Goal: Task Accomplishment & Management: Manage account settings

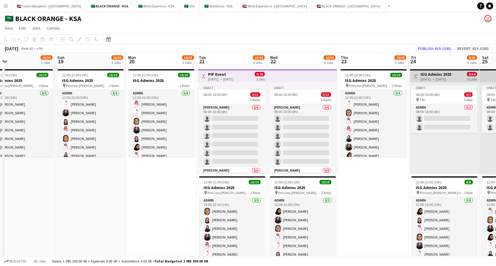
scroll to position [0, 244]
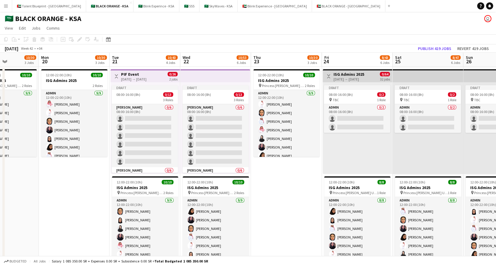
drag, startPoint x: 319, startPoint y: 181, endPoint x: 83, endPoint y: 179, distance: 236.5
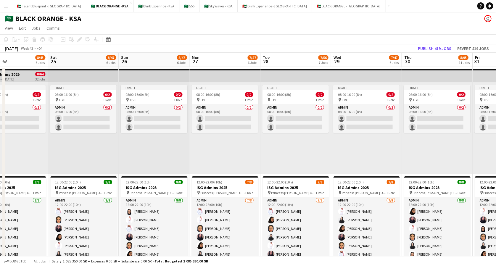
scroll to position [0, 210]
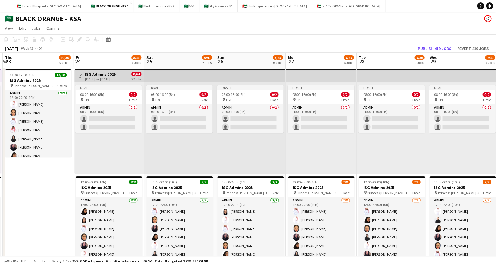
drag, startPoint x: 291, startPoint y: 208, endPoint x: 43, endPoint y: 192, distance: 248.9
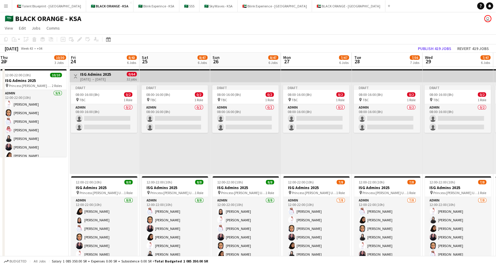
drag, startPoint x: 54, startPoint y: 218, endPoint x: -2, endPoint y: 159, distance: 81.9
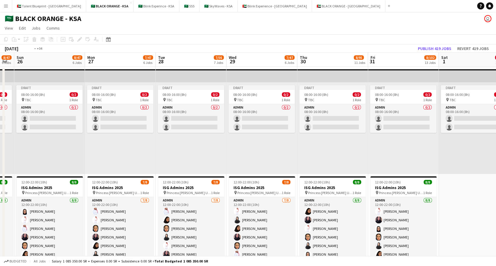
drag, startPoint x: 479, startPoint y: 148, endPoint x: 349, endPoint y: 142, distance: 131.0
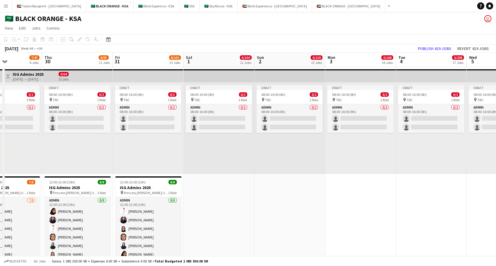
drag, startPoint x: 417, startPoint y: 202, endPoint x: 407, endPoint y: 198, distance: 10.0
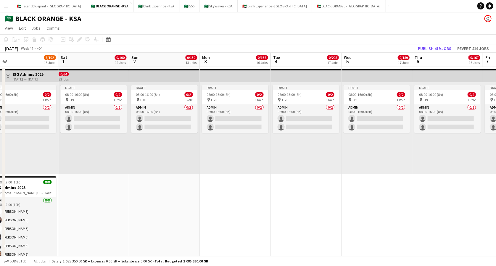
scroll to position [0, 304]
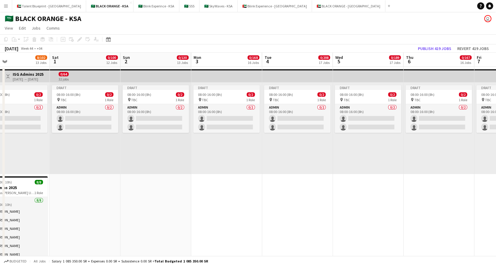
drag, startPoint x: 323, startPoint y: 198, endPoint x: 315, endPoint y: 198, distance: 8.6
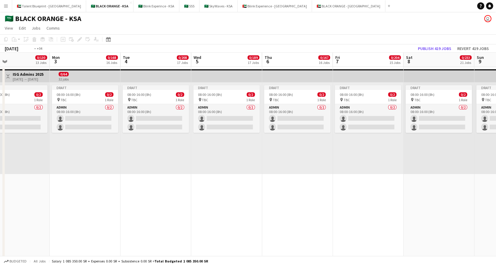
drag, startPoint x: 305, startPoint y: 209, endPoint x: 232, endPoint y: 209, distance: 72.8
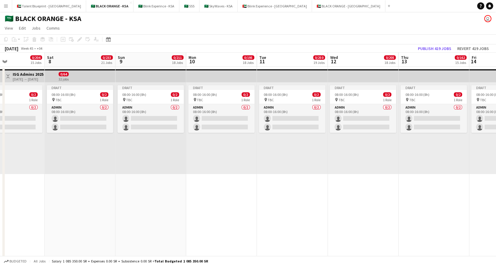
drag, startPoint x: 430, startPoint y: 219, endPoint x: 417, endPoint y: 228, distance: 16.3
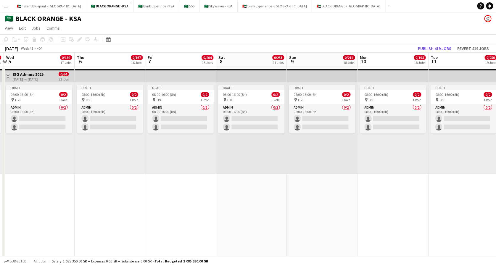
scroll to position [0, 0]
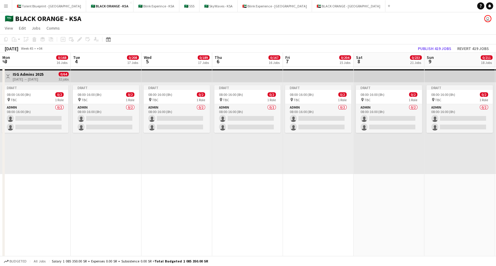
drag, startPoint x: 246, startPoint y: 218, endPoint x: 389, endPoint y: 221, distance: 142.4
drag, startPoint x: 228, startPoint y: 205, endPoint x: 323, endPoint y: 202, distance: 95.3
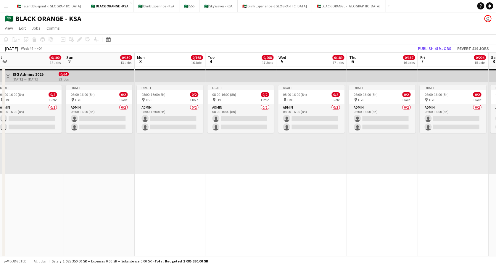
scroll to position [0, 0]
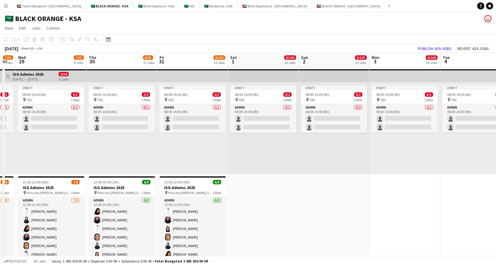
drag, startPoint x: 214, startPoint y: 166, endPoint x: 429, endPoint y: 184, distance: 215.7
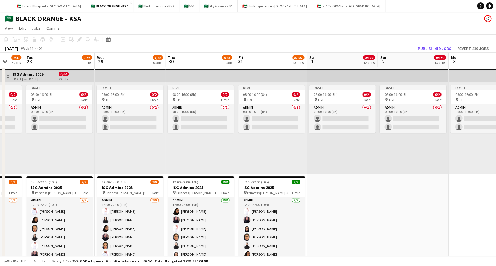
scroll to position [0, 186]
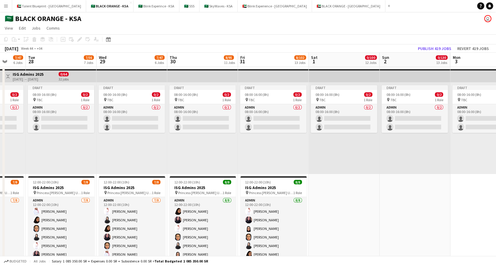
drag, startPoint x: 279, startPoint y: 193, endPoint x: 361, endPoint y: 191, distance: 81.7
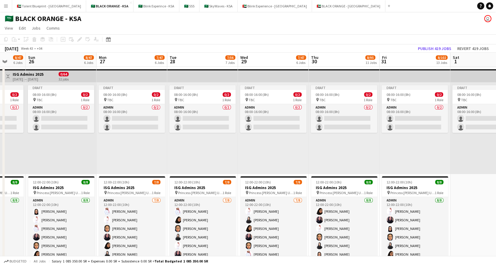
scroll to position [0, 163]
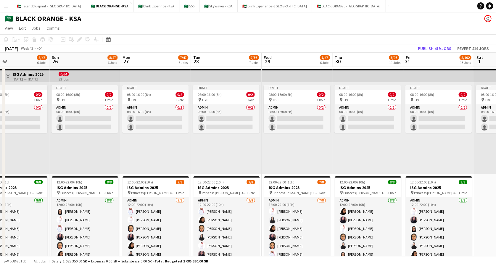
drag, startPoint x: 197, startPoint y: 155, endPoint x: 363, endPoint y: 156, distance: 165.1
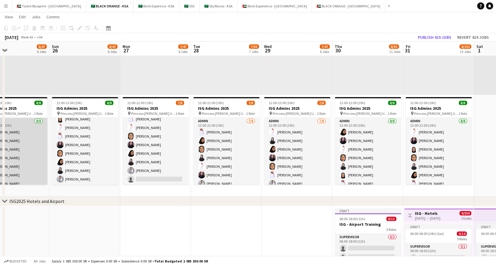
scroll to position [13, 0]
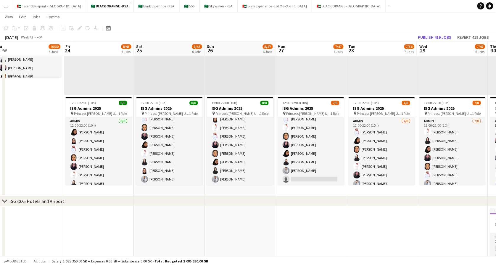
drag, startPoint x: 195, startPoint y: 244, endPoint x: 350, endPoint y: 228, distance: 155.0
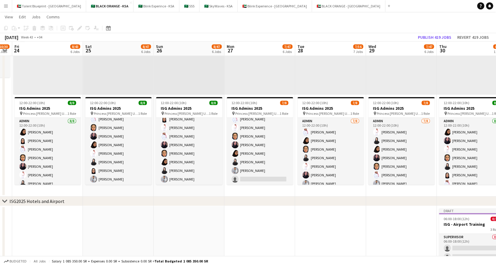
drag, startPoint x: 167, startPoint y: 206, endPoint x: 257, endPoint y: 194, distance: 91.4
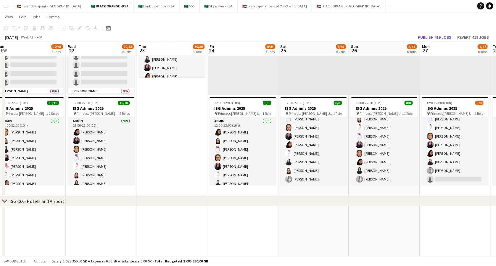
scroll to position [0, 145]
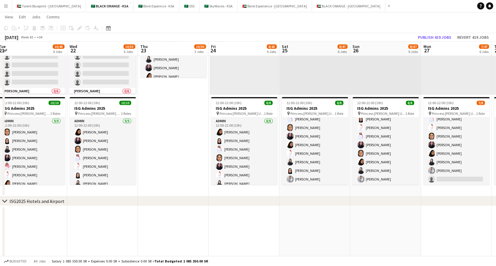
drag, startPoint x: 110, startPoint y: 122, endPoint x: 165, endPoint y: 111, distance: 56.1
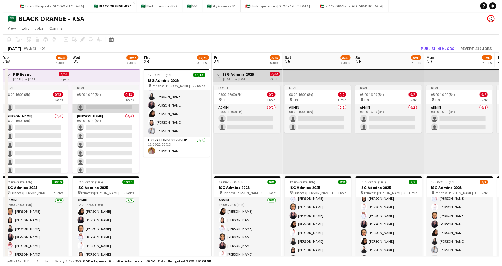
scroll to position [77, 0]
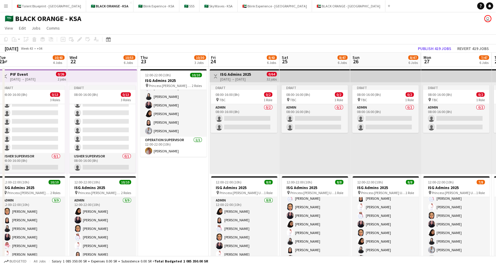
click at [7, 7] on app-icon "Menu" at bounding box center [6, 6] width 5 height 5
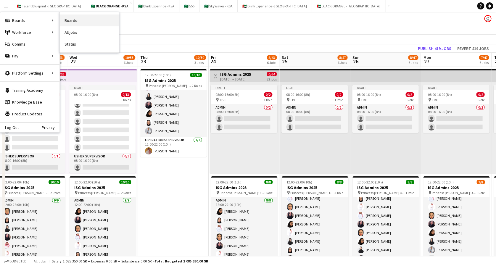
click at [81, 18] on link "Boards" at bounding box center [89, 21] width 59 height 12
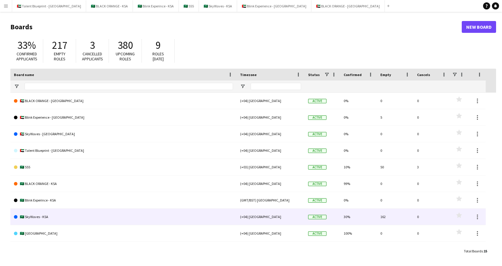
click at [50, 218] on link "🇸🇦 SkyWaves - KSA" at bounding box center [123, 217] width 219 height 17
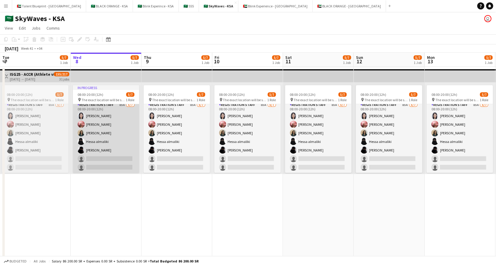
scroll to position [0, 0]
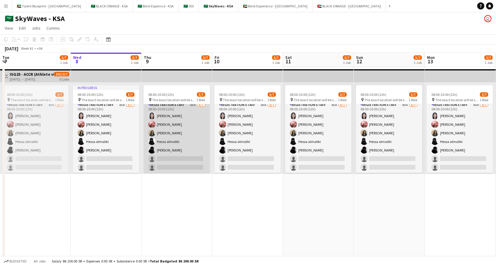
click at [177, 147] on app-card-role "Registration Staff 85A [DATE] 08:00-20:00 (12h) [PERSON_NAME] [PERSON_NAME] [PE…" at bounding box center [177, 138] width 66 height 72
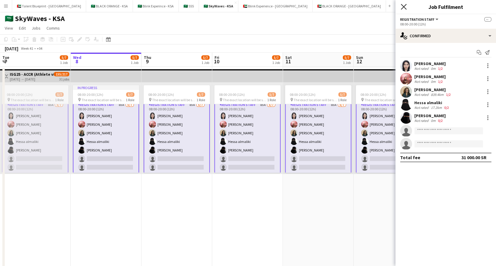
click at [403, 7] on icon "Close pop-in" at bounding box center [404, 7] width 6 height 6
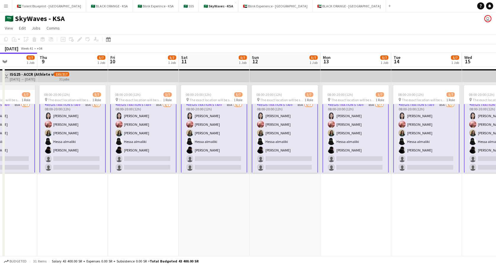
drag, startPoint x: 376, startPoint y: 190, endPoint x: 269, endPoint y: 202, distance: 108.1
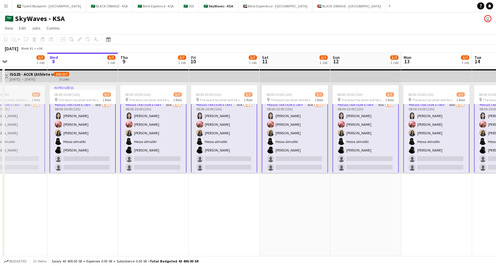
drag, startPoint x: 367, startPoint y: 189, endPoint x: 308, endPoint y: 194, distance: 59.1
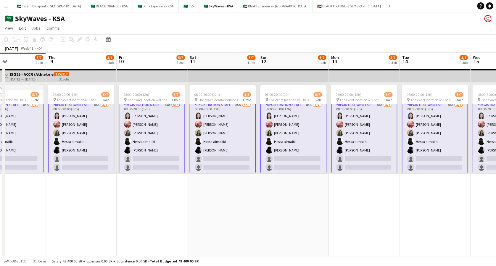
drag, startPoint x: 302, startPoint y: 195, endPoint x: 372, endPoint y: 186, distance: 70.7
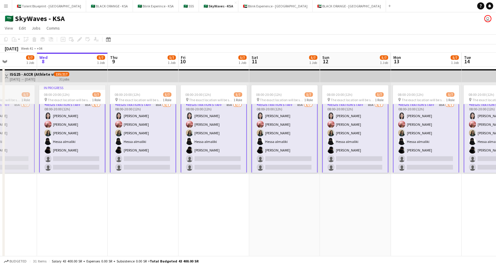
drag, startPoint x: 257, startPoint y: 193, endPoint x: 319, endPoint y: 181, distance: 63.0
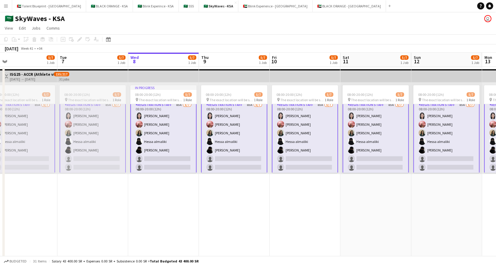
drag, startPoint x: 176, startPoint y: 191, endPoint x: 269, endPoint y: 183, distance: 92.8
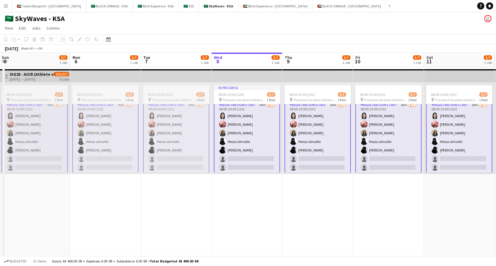
drag, startPoint x: 260, startPoint y: 177, endPoint x: 296, endPoint y: 175, distance: 36.2
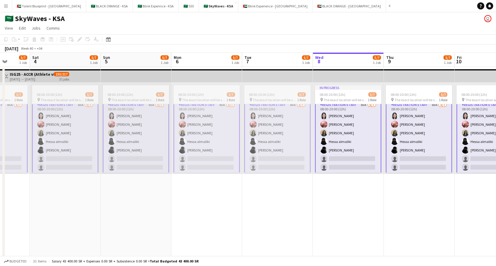
drag, startPoint x: 178, startPoint y: 189, endPoint x: 279, endPoint y: 181, distance: 101.6
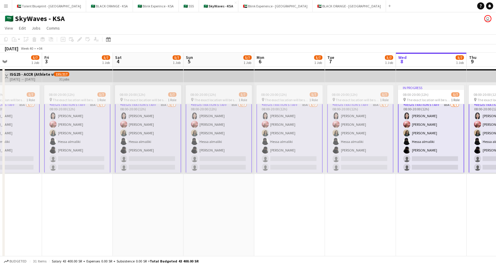
drag, startPoint x: 205, startPoint y: 189, endPoint x: 282, endPoint y: 181, distance: 78.0
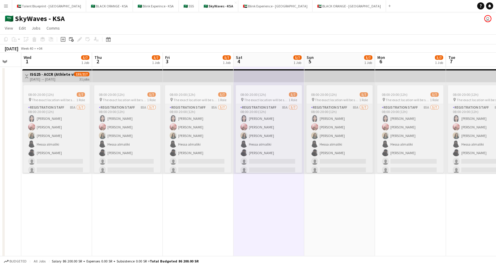
drag, startPoint x: 69, startPoint y: 203, endPoint x: 189, endPoint y: 180, distance: 122.9
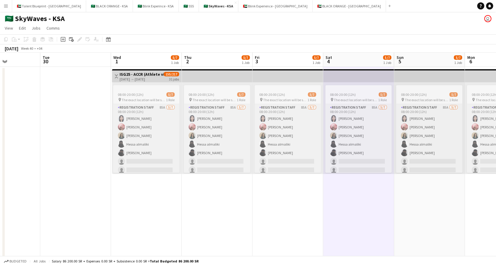
drag, startPoint x: 71, startPoint y: 197, endPoint x: 161, endPoint y: 188, distance: 90.1
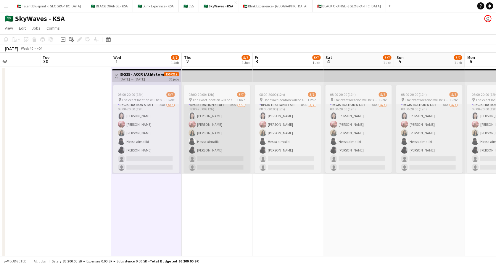
scroll to position [3, 0]
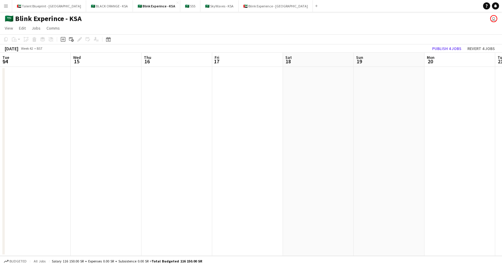
scroll to position [0, 183]
click at [202, 107] on app-calendar-viewport "Thu 16 Fri 17 Sat 18 Sun 19 Mon 20 Tue 21 Wed 22 Thu 23 Fri 24 Sat 25 Sun 26 Mo…" at bounding box center [251, 154] width 502 height 203
drag, startPoint x: 83, startPoint y: 81, endPoint x: 308, endPoint y: 82, distance: 225.2
click at [308, 82] on app-calendar-viewport "Mon 13 Tue 14 Wed 15 Thu 16 Fri 17 Sat 18 Sun 19 Mon 20 Tue 21 Wed 22 Thu 23 Fr…" at bounding box center [251, 154] width 502 height 203
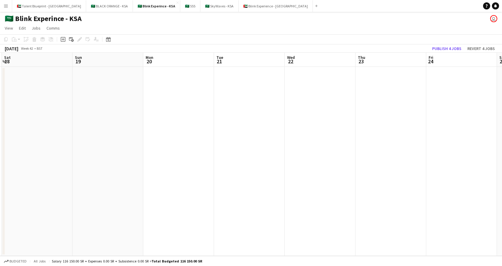
drag, startPoint x: 196, startPoint y: 125, endPoint x: 5, endPoint y: 85, distance: 195.0
click at [5, 85] on app-calendar-viewport "Wed 15 Thu 16 Fri 17 Sat 18 Sun 19 Mon 20 Tue 21 Wed 22 Thu 23 Fri 24 Sat 25 Su…" at bounding box center [251, 154] width 502 height 203
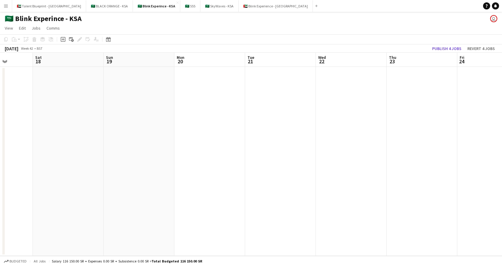
drag, startPoint x: 144, startPoint y: 73, endPoint x: 272, endPoint y: 99, distance: 131.0
click at [280, 99] on app-calendar-viewport "Wed 15 Thu 16 Fri 17 Sat 18 Sun 19 Mon 20 Tue 21 Wed 22 Thu 23 Fri 24 Sat 25 Su…" at bounding box center [251, 154] width 502 height 203
drag, startPoint x: 41, startPoint y: 97, endPoint x: 267, endPoint y: 101, distance: 226.2
click at [267, 101] on app-calendar-viewport "Sat 11 Sun 12 Mon 13 Tue 14 Wed 15 Thu 16 Fri 17 Sat 18 Sun 19 Mon 20 Tue 21 We…" at bounding box center [251, 154] width 502 height 203
drag, startPoint x: 21, startPoint y: 88, endPoint x: 278, endPoint y: 99, distance: 257.4
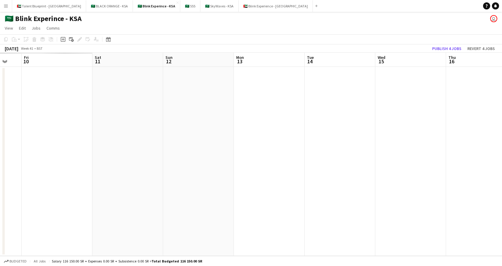
click at [278, 99] on app-calendar-viewport "Wed 8 Thu 9 Fri 10 Sat 11 Sun 12 Mon 13 Tue 14 Wed 15 Thu 16 Fri 17 Sat 18 Sun …" at bounding box center [251, 154] width 502 height 203
drag, startPoint x: 237, startPoint y: 105, endPoint x: 264, endPoint y: 109, distance: 26.6
click at [268, 109] on app-calendar-viewport "Sun 5 Mon 6 Tue 7 Wed 8 Thu 9 Fri 10 Sat 11 Sun 12 Mon 13 Tue 14 Wed 15 Thu 16 …" at bounding box center [251, 154] width 502 height 203
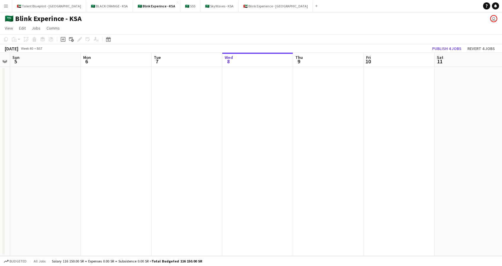
drag, startPoint x: 199, startPoint y: 112, endPoint x: 251, endPoint y: 127, distance: 53.8
click at [284, 125] on app-calendar-viewport "Fri 3 Sat 4 Sun 5 Mon 6 Tue 7 Wed 8 Thu 9 Fri 10 Sat 11 Sun 12 Mon 13 Tue 14 We…" at bounding box center [251, 154] width 502 height 203
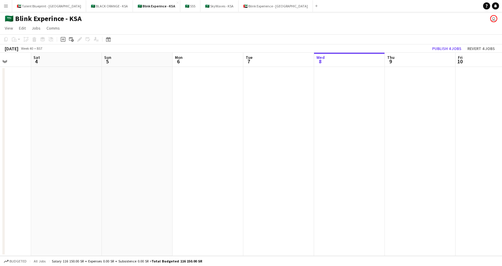
drag, startPoint x: 95, startPoint y: 115, endPoint x: 230, endPoint y: 116, distance: 135.0
click at [230, 116] on app-calendar-viewport "Wed 1 Thu 2 Fri 3 Sat 4 Sun 5 Mon 6 Tue 7 Wed 8 Thu 9 Fri 10 Sat 11 Sun 12 Mon …" at bounding box center [251, 154] width 502 height 203
drag, startPoint x: 99, startPoint y: 110, endPoint x: 292, endPoint y: 121, distance: 193.6
click at [292, 121] on app-calendar-viewport "Mon 29 Tue 30 Wed 1 Thu 2 Fri 3 Sat 4 Sun 5 Mon 6 Tue 7 Wed 8 Thu 9 Fri 10 Sat …" at bounding box center [251, 154] width 502 height 203
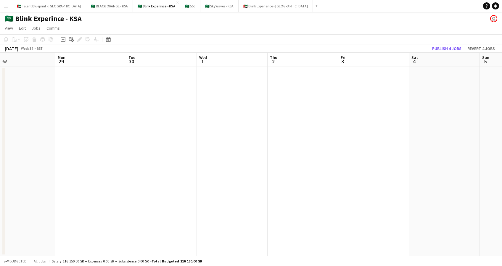
drag, startPoint x: 91, startPoint y: 96, endPoint x: 331, endPoint y: 131, distance: 242.8
click at [331, 131] on app-calendar-viewport "Fri 26 Sat 27 Sun 28 Mon 29 Tue 30 Wed 1 Thu 2 Fri 3 Sat 4 Sun 5 Mon 6 Tue 7 We…" at bounding box center [251, 154] width 502 height 203
drag, startPoint x: 179, startPoint y: 107, endPoint x: 353, endPoint y: 134, distance: 175.9
click at [353, 134] on app-calendar-viewport "Tue 23 3/3 1 Job Wed 24 Thu 25 Fri 26 Sat 27 Sun 28 Mon 29 Tue 30 Wed 1 Thu 2 F…" at bounding box center [251, 154] width 502 height 203
drag, startPoint x: 343, startPoint y: 135, endPoint x: 19, endPoint y: 115, distance: 325.0
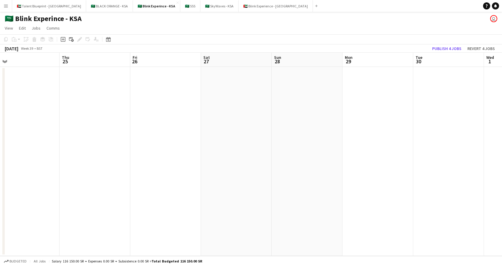
click at [0, 115] on app-calendar-viewport "Sat 20 Sun 21 Mon 22 3/3 1 Job Tue 23 3/3 1 Job Wed 24 Thu 25 Fri 26 Sat 27 Sun…" at bounding box center [251, 154] width 502 height 203
drag, startPoint x: 239, startPoint y: 118, endPoint x: 69, endPoint y: 117, distance: 169.9
click at [69, 117] on app-calendar-viewport "Wed 24 Thu 25 Fri 26 Sat 27 Sun 28 Mon 29 Tue 30 Wed 1 Thu 2 Fri 3 Sat 4 Sun 5 …" at bounding box center [251, 154] width 502 height 203
drag, startPoint x: 315, startPoint y: 102, endPoint x: 147, endPoint y: 62, distance: 172.7
click at [182, 65] on app-calendar-viewport "Wed 24 Thu 25 Fri 26 Sat 27 Sun 28 Mon 29 Tue 30 Wed 1 Thu 2 Fri 3 Sat 4 Sun 5 …" at bounding box center [251, 154] width 502 height 203
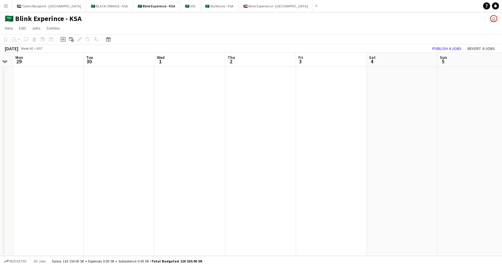
scroll to position [0, 242]
click at [200, 6] on button "🇸🇦 SkyWaves - KSA Close" at bounding box center [219, 6] width 38 height 12
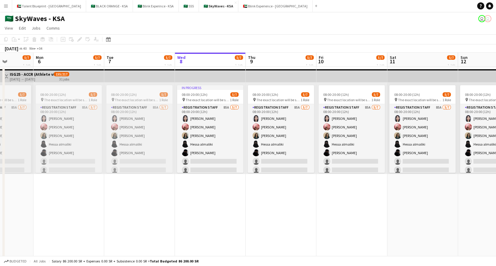
drag, startPoint x: 267, startPoint y: 132, endPoint x: 374, endPoint y: 148, distance: 108.3
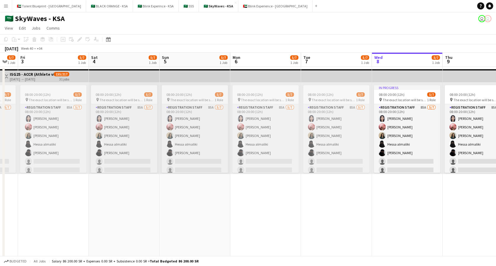
drag, startPoint x: 194, startPoint y: 111, endPoint x: 390, endPoint y: 127, distance: 197.5
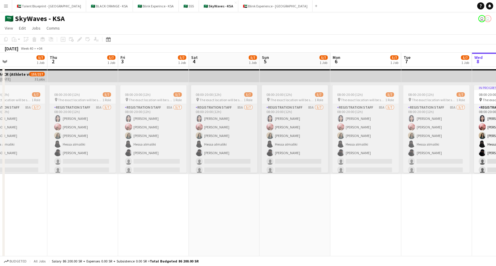
scroll to position [0, 138]
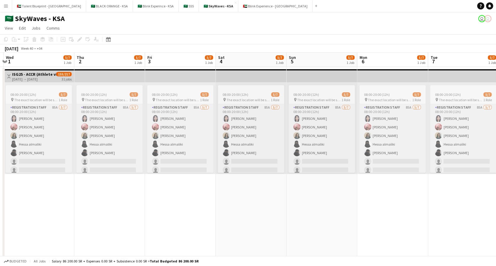
drag, startPoint x: 307, startPoint y: 96, endPoint x: 334, endPoint y: 97, distance: 26.7
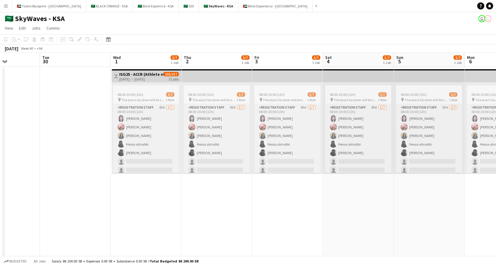
drag, startPoint x: 239, startPoint y: 156, endPoint x: 334, endPoint y: 154, distance: 95.6
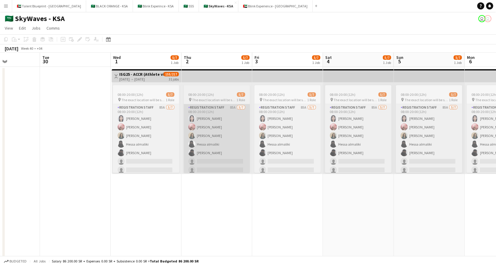
scroll to position [0, 174]
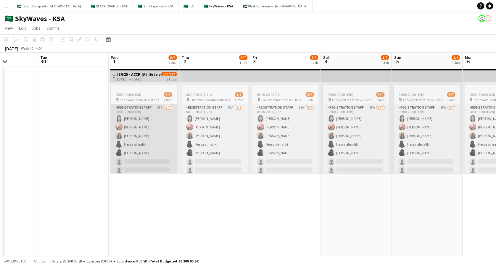
click at [160, 134] on app-card-role "Registration Staff 85A [DATE] 08:00-20:00 (12h) [PERSON_NAME] [PERSON_NAME] [PE…" at bounding box center [144, 140] width 66 height 72
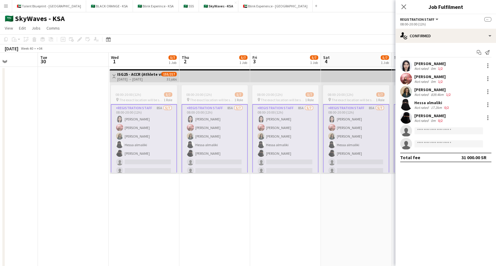
click at [458, 65] on div "Yusra Ahmed Not rated 0m 1/2" at bounding box center [445, 66] width 101 height 12
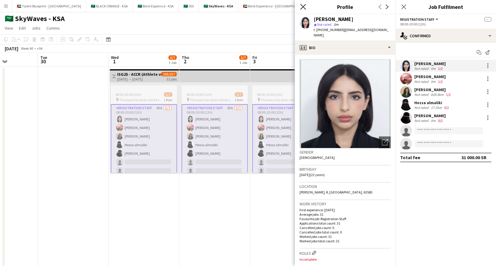
click at [301, 7] on icon "Close pop-in" at bounding box center [303, 7] width 6 height 6
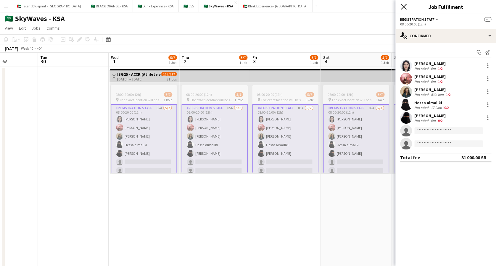
click at [405, 6] on icon "Close pop-in" at bounding box center [404, 7] width 6 height 6
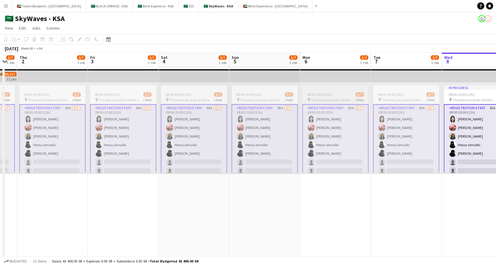
drag, startPoint x: 446, startPoint y: 128, endPoint x: 307, endPoint y: 123, distance: 138.9
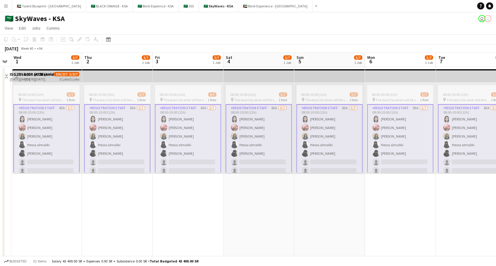
drag, startPoint x: 424, startPoint y: 116, endPoint x: 503, endPoint y: 108, distance: 79.2
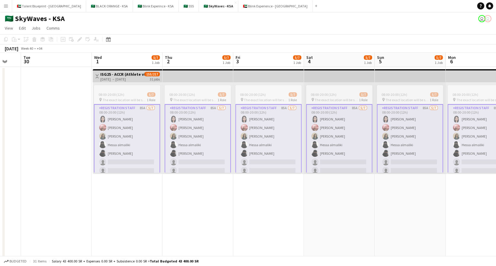
scroll to position [0, 120]
drag, startPoint x: 248, startPoint y: 129, endPoint x: 323, endPoint y: 126, distance: 75.0
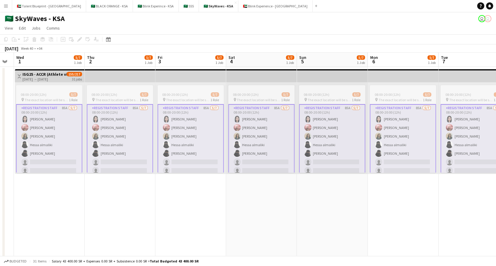
drag, startPoint x: 361, startPoint y: 123, endPoint x: 133, endPoint y: 136, distance: 228.8
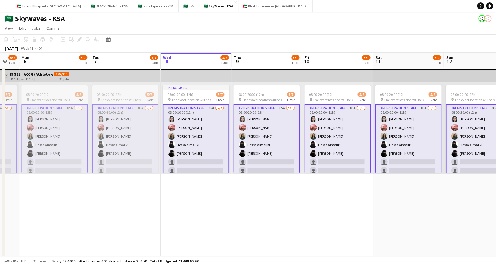
drag, startPoint x: 398, startPoint y: 124, endPoint x: 120, endPoint y: 130, distance: 277.4
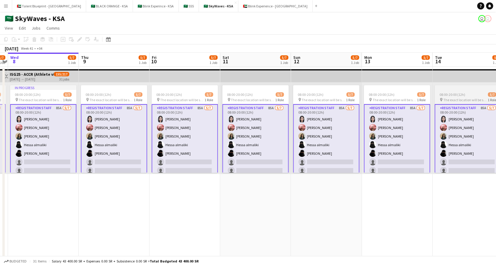
drag, startPoint x: 405, startPoint y: 129, endPoint x: 254, endPoint y: 126, distance: 151.3
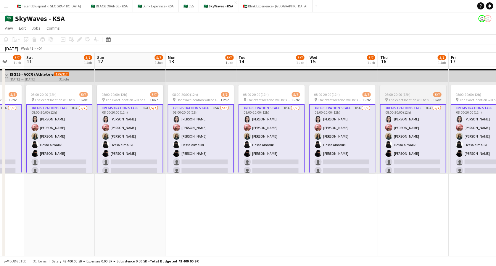
drag, startPoint x: 402, startPoint y: 124, endPoint x: 261, endPoint y: 125, distance: 140.3
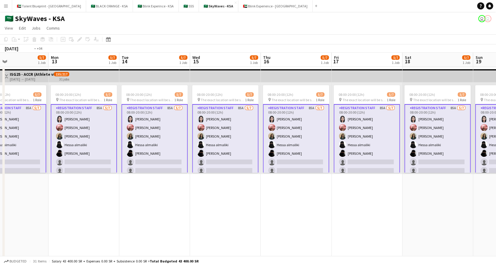
drag, startPoint x: 432, startPoint y: 204, endPoint x: 173, endPoint y: 202, distance: 259.6
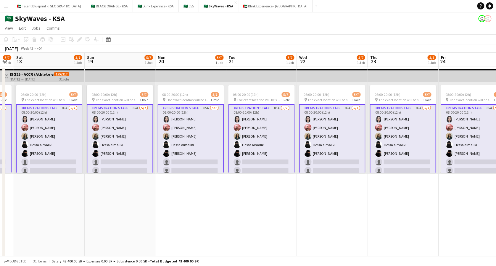
drag, startPoint x: 386, startPoint y: 194, endPoint x: 218, endPoint y: 189, distance: 167.9
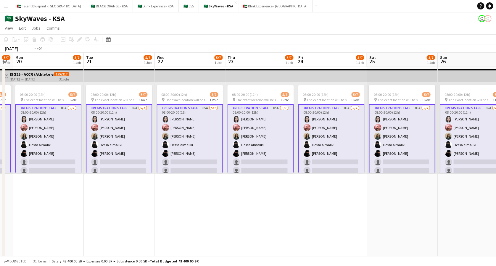
drag, startPoint x: 385, startPoint y: 189, endPoint x: 186, endPoint y: 190, distance: 199.2
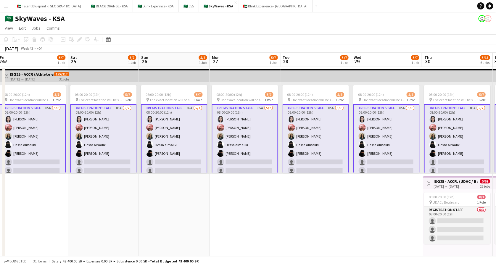
drag, startPoint x: 422, startPoint y: 185, endPoint x: 264, endPoint y: 191, distance: 157.9
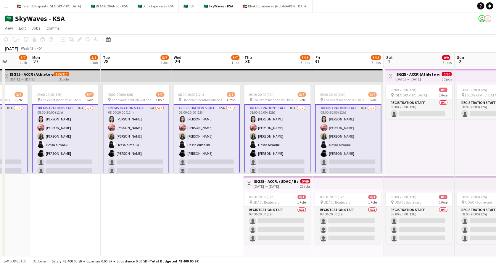
scroll to position [0, 265]
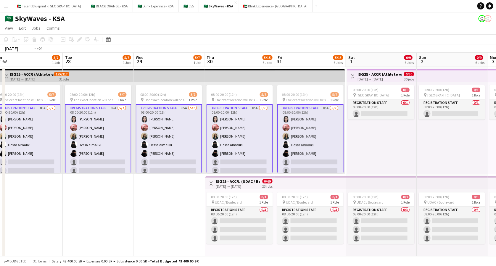
drag, startPoint x: 365, startPoint y: 188, endPoint x: 149, endPoint y: 193, distance: 216.1
click at [483, 15] on app-user-avatar "user" at bounding box center [481, 18] width 7 height 7
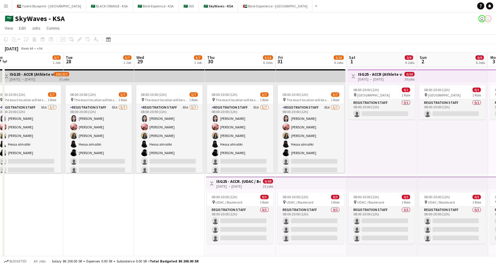
click at [483, 20] on app-user-avatar "user" at bounding box center [481, 18] width 7 height 7
click at [486, 20] on app-user-avatar "user" at bounding box center [487, 18] width 7 height 7
click at [488, 19] on app-user-avatar "user" at bounding box center [487, 18] width 7 height 7
click at [479, 19] on app-user-avatar "user" at bounding box center [481, 18] width 7 height 7
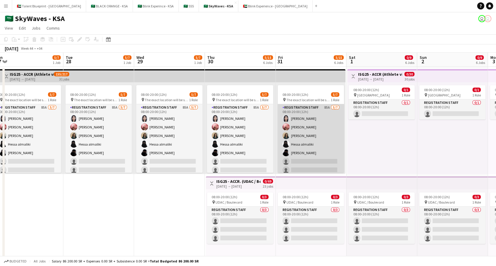
click at [306, 113] on app-card-role "Registration Staff 85A [DATE] 08:00-20:00 (12h) [PERSON_NAME] [PERSON_NAME] [PE…" at bounding box center [311, 140] width 66 height 72
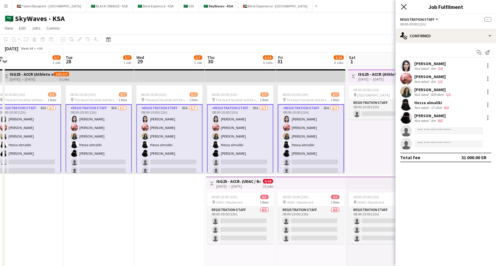
click at [402, 8] on icon "Close pop-in" at bounding box center [404, 7] width 6 height 6
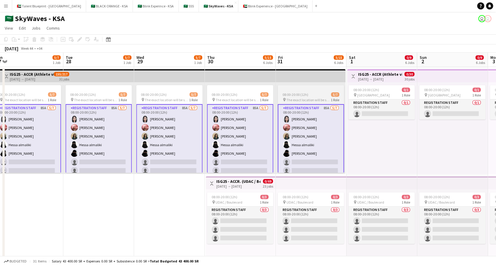
click at [312, 97] on app-job-card "08:00-20:00 (12h) 5/7 pin The exact location will be shared later 1 Role Regist…" at bounding box center [311, 129] width 66 height 88
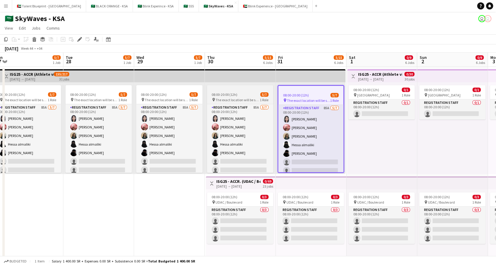
click at [252, 88] on div at bounding box center [240, 87] width 66 height 5
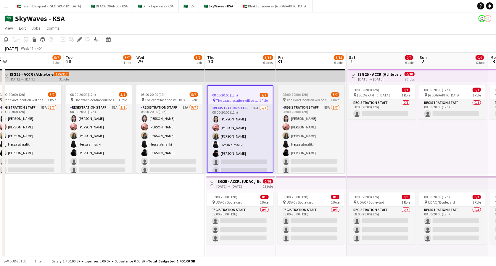
click at [321, 90] on app-job-card "08:00-20:00 (12h) 5/7 pin The exact location will be shared later 1 Role Regist…" at bounding box center [311, 129] width 66 height 88
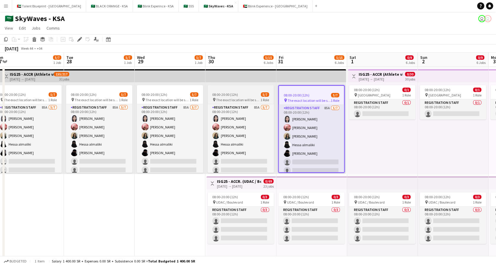
click at [245, 95] on div "08:00-20:00 (12h) 5/7" at bounding box center [240, 94] width 66 height 4
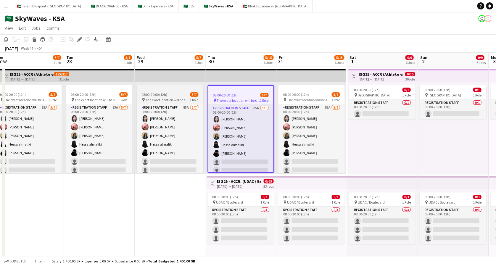
click at [178, 95] on div "08:00-20:00 (12h) 5/7" at bounding box center [170, 94] width 66 height 4
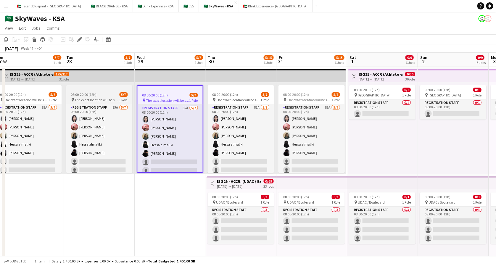
click at [76, 91] on app-job-card "08:00-20:00 (12h) 5/7 pin The exact location will be shared later 1 Role Regist…" at bounding box center [99, 129] width 66 height 88
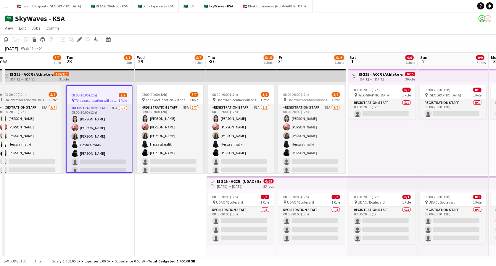
click at [38, 92] on div "08:00-20:00 (12h) 5/7" at bounding box center [28, 94] width 66 height 4
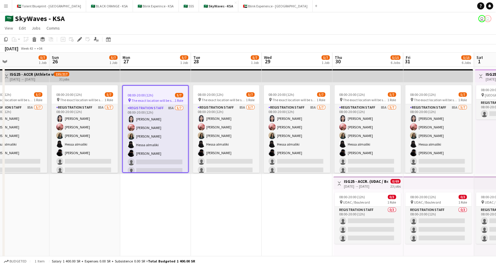
scroll to position [0, 159]
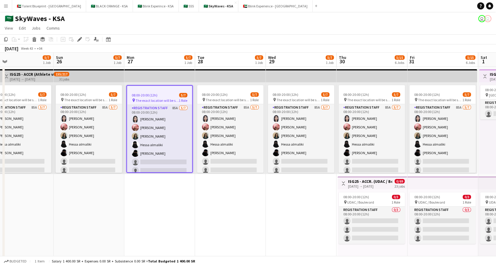
drag, startPoint x: 102, startPoint y: 90, endPoint x: 166, endPoint y: 91, distance: 64.2
click at [96, 99] on span "The exact location will be shared later" at bounding box center [86, 100] width 44 height 4
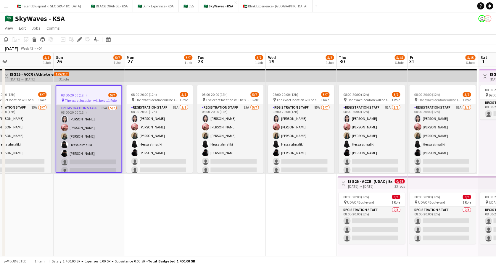
click at [73, 158] on app-card-role "Registration Staff 85A [DATE] 08:00-20:00 (12h) [PERSON_NAME] [PERSON_NAME] [PE…" at bounding box center [88, 141] width 65 height 72
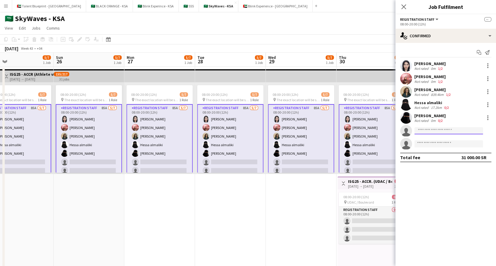
click at [425, 130] on input at bounding box center [448, 130] width 69 height 7
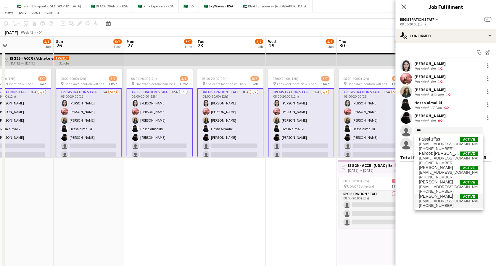
scroll to position [39, 0]
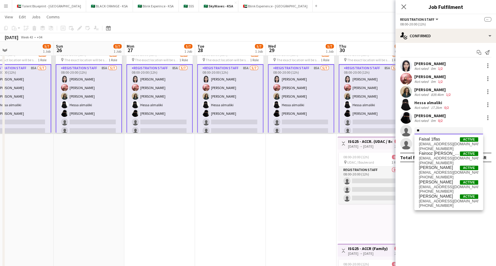
type input "*"
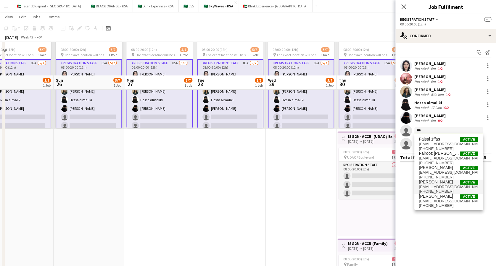
scroll to position [0, 0]
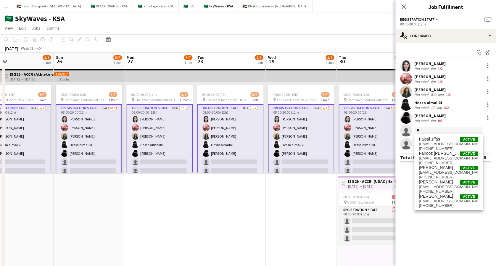
type input "*"
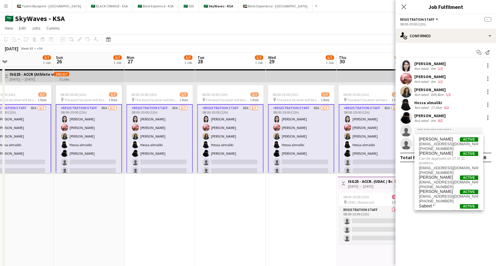
click at [470, 127] on app-invite-slot "single-neutral-actions" at bounding box center [445, 131] width 101 height 12
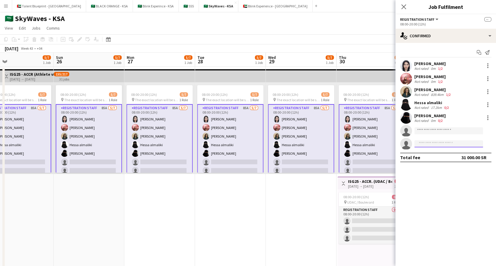
click at [429, 140] on input at bounding box center [448, 143] width 69 height 7
click at [427, 131] on input at bounding box center [448, 130] width 69 height 7
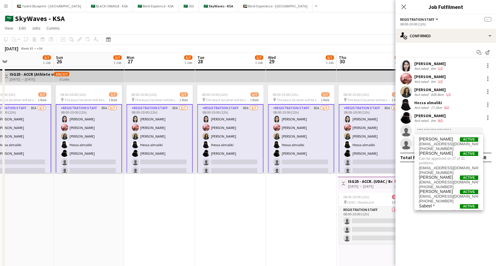
click at [80, 126] on app-card-role "Registration Staff 85A [DATE] 08:00-20:00 (12h) [PERSON_NAME] [PERSON_NAME] [PE…" at bounding box center [89, 140] width 66 height 73
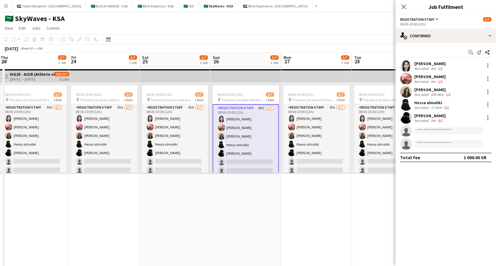
drag, startPoint x: 93, startPoint y: 141, endPoint x: 249, endPoint y: 135, distance: 157.0
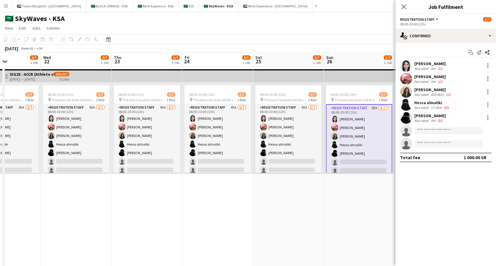
drag, startPoint x: 147, startPoint y: 133, endPoint x: 254, endPoint y: 125, distance: 107.5
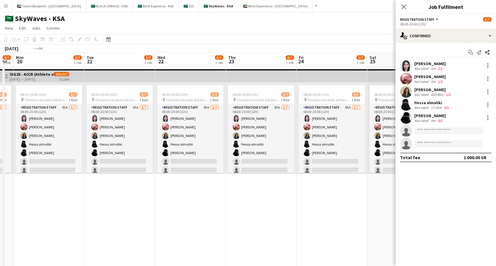
drag, startPoint x: 133, startPoint y: 144, endPoint x: 255, endPoint y: 138, distance: 121.5
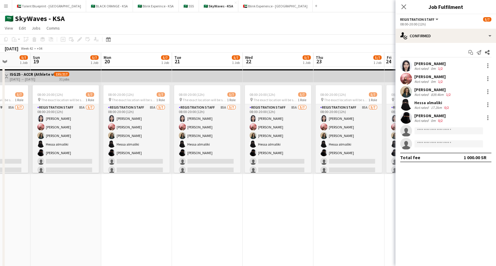
drag, startPoint x: 213, startPoint y: 156, endPoint x: 268, endPoint y: 152, distance: 54.6
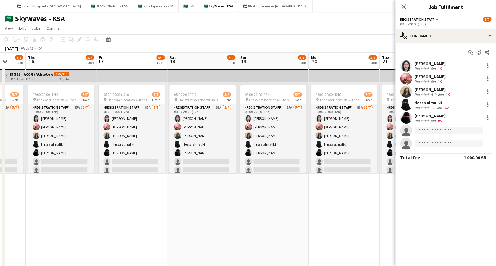
scroll to position [0, 176]
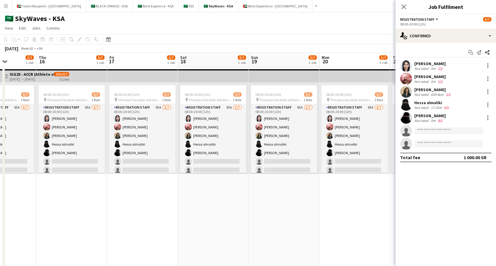
drag, startPoint x: 258, startPoint y: 136, endPoint x: 277, endPoint y: 131, distance: 19.8
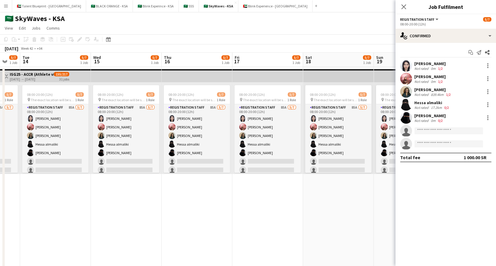
drag, startPoint x: 123, startPoint y: 136, endPoint x: 248, endPoint y: 128, distance: 125.5
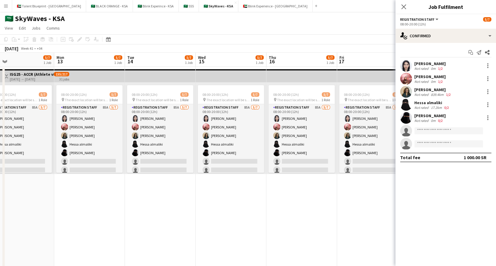
drag, startPoint x: 149, startPoint y: 131, endPoint x: 254, endPoint y: 128, distance: 104.8
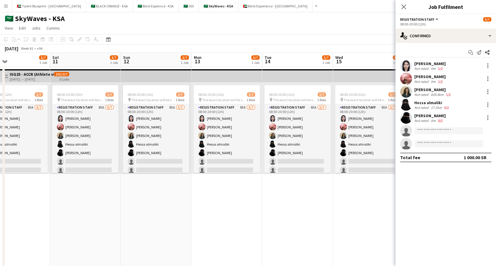
drag, startPoint x: 154, startPoint y: 134, endPoint x: 291, endPoint y: 136, distance: 137.6
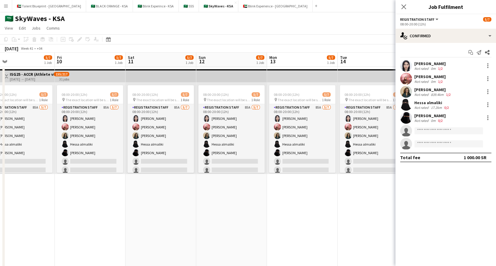
scroll to position [0, 150]
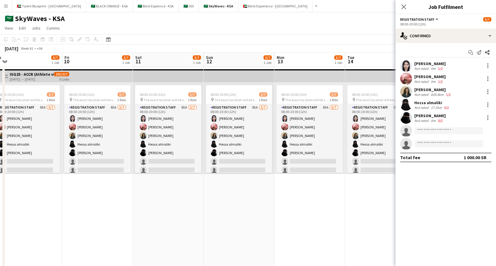
drag, startPoint x: 181, startPoint y: 134, endPoint x: 249, endPoint y: 132, distance: 68.4
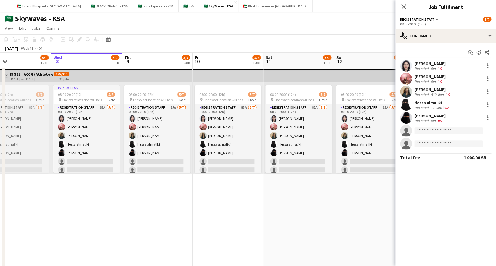
scroll to position [0, 156]
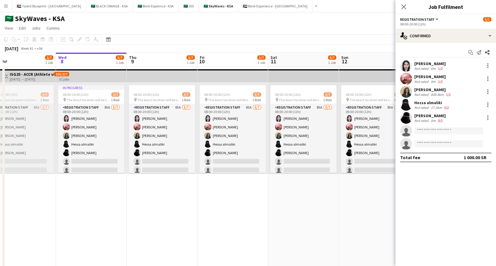
drag, startPoint x: 104, startPoint y: 140, endPoint x: 240, endPoint y: 114, distance: 138.0
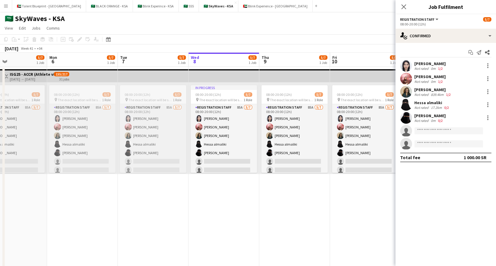
drag, startPoint x: 141, startPoint y: 132, endPoint x: 265, endPoint y: 132, distance: 124.3
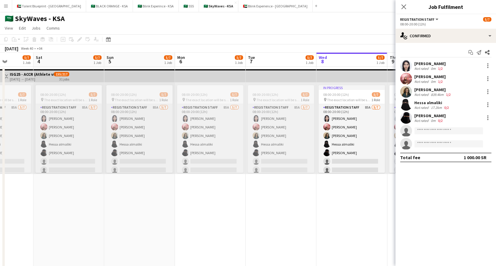
drag, startPoint x: 162, startPoint y: 128, endPoint x: 290, endPoint y: 124, distance: 127.9
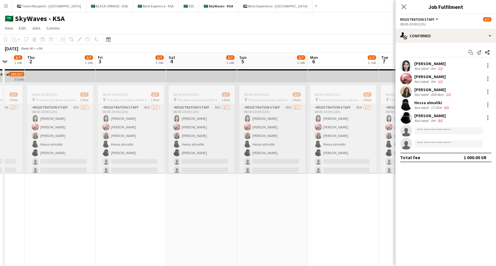
drag, startPoint x: 191, startPoint y: 125, endPoint x: 272, endPoint y: 124, distance: 80.8
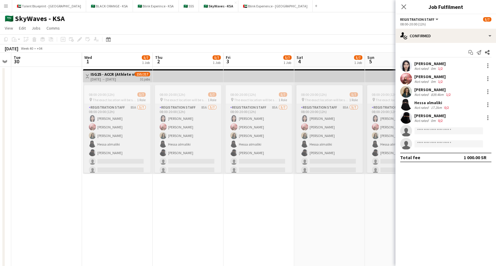
scroll to position [0, 178]
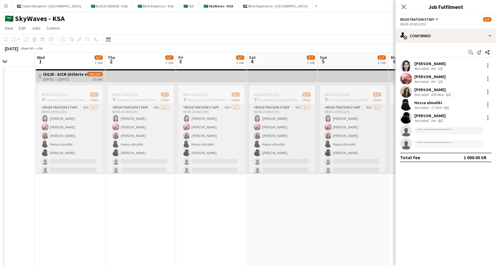
drag, startPoint x: 161, startPoint y: 123, endPoint x: 281, endPoint y: 121, distance: 120.5
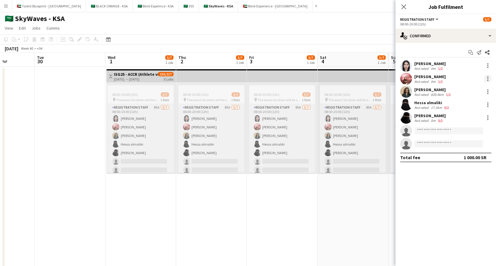
click at [489, 76] on div at bounding box center [487, 78] width 7 height 7
click at [466, 130] on span "Remove" at bounding box center [459, 132] width 18 height 5
click at [429, 118] on input at bounding box center [448, 117] width 69 height 7
click at [429, 117] on input at bounding box center [448, 117] width 69 height 7
type input "****"
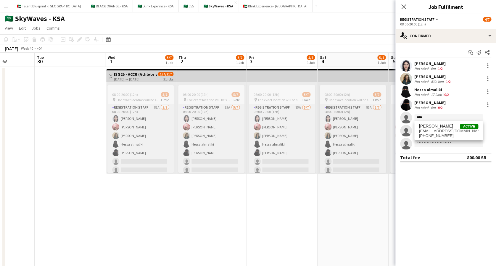
drag, startPoint x: 431, startPoint y: 118, endPoint x: 389, endPoint y: 118, distance: 42.3
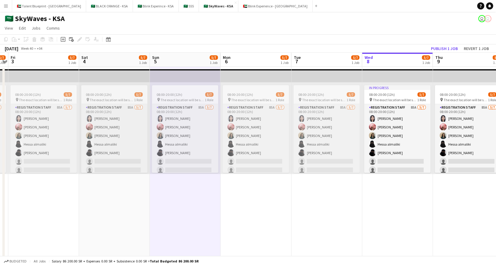
scroll to position [0, 166]
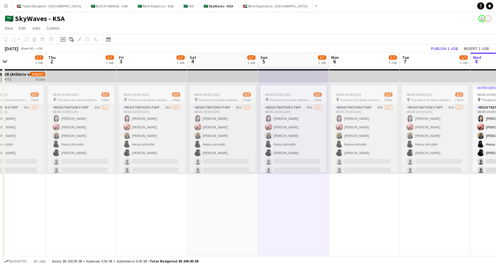
drag, startPoint x: 473, startPoint y: 180, endPoint x: 345, endPoint y: 173, distance: 128.0
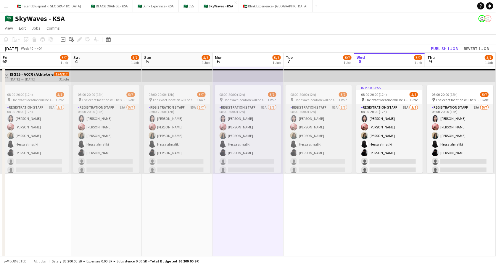
scroll to position [0, 301]
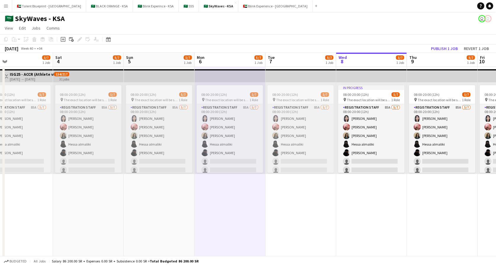
drag, startPoint x: 426, startPoint y: 187, endPoint x: 292, endPoint y: 175, distance: 134.3
click at [482, 17] on app-user-avatar "user" at bounding box center [481, 18] width 7 height 7
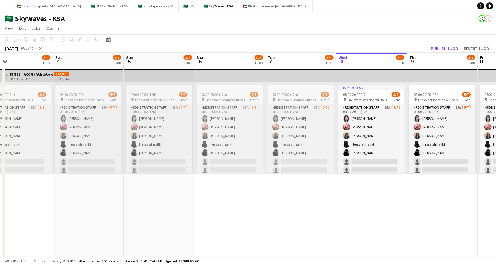
click at [481, 18] on app-user-avatar "user" at bounding box center [481, 18] width 7 height 7
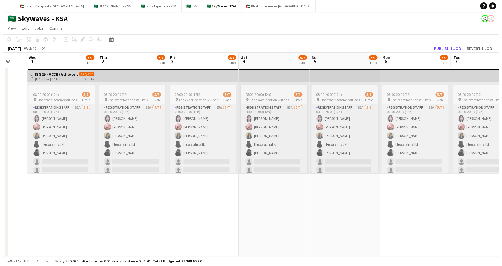
scroll to position [0, 132]
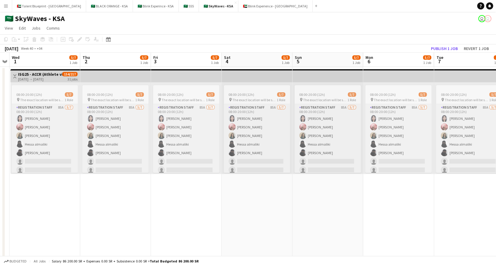
drag, startPoint x: 241, startPoint y: 183, endPoint x: 453, endPoint y: 191, distance: 212.0
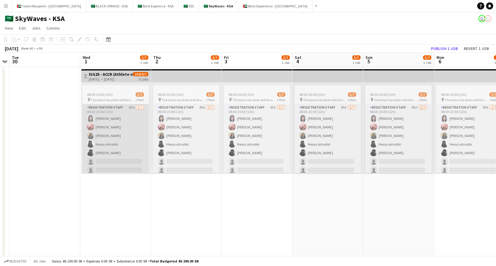
click at [119, 143] on app-card-role "Registration Staff 85A [DATE] 08:00-20:00 (12h) [PERSON_NAME] [PERSON_NAME] [PE…" at bounding box center [115, 140] width 66 height 72
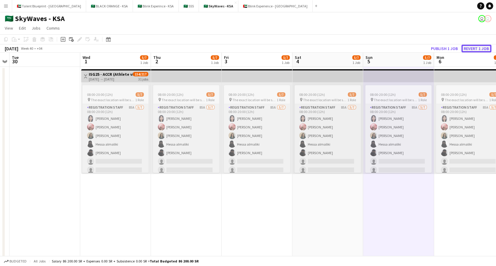
click at [478, 50] on button "Revert 1 job" at bounding box center [476, 49] width 30 height 8
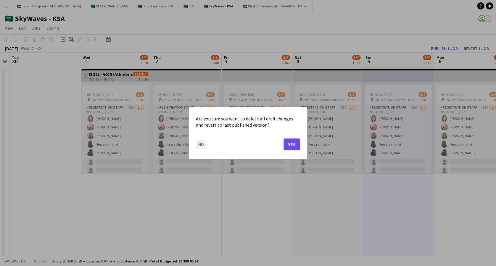
click at [200, 142] on button "No" at bounding box center [201, 143] width 10 height 9
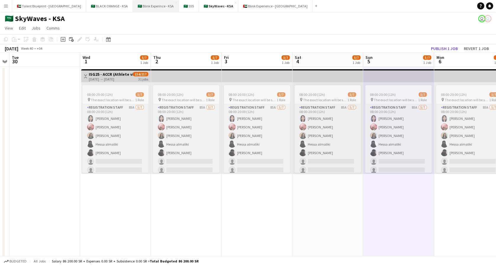
click at [133, 5] on button "🇸🇦 Blink Experince - KSA Close" at bounding box center [156, 6] width 46 height 12
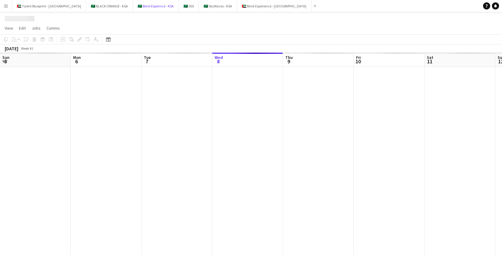
scroll to position [0, 141]
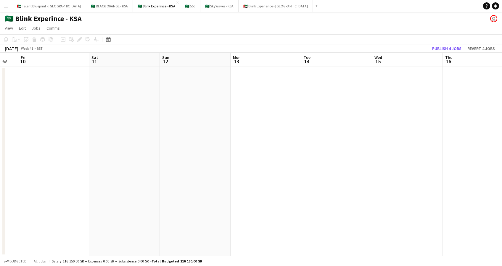
drag, startPoint x: 368, startPoint y: 126, endPoint x: 248, endPoint y: 107, distance: 122.3
click at [174, 109] on app-calendar-viewport "Tue 7 Wed 8 Thu 9 Fri 10 Sat 11 Sun 12 Mon 13 Tue 14 Wed 15 Thu 16 Fri 17 Sat 1…" at bounding box center [251, 154] width 502 height 203
drag, startPoint x: 350, startPoint y: 106, endPoint x: 100, endPoint y: 99, distance: 250.2
click at [100, 99] on app-calendar-viewport "Fri 10 Sat 11 Sun 12 Mon 13 Tue 14 Wed 15 Thu 16 Fri 17 Sat 18 Sun 19 Mon 20 Tu…" at bounding box center [251, 154] width 502 height 203
drag, startPoint x: 308, startPoint y: 128, endPoint x: 282, endPoint y: 130, distance: 26.7
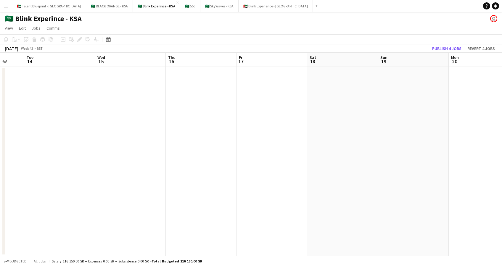
click at [282, 130] on app-calendar-viewport "Sat 11 Sun 12 Mon 13 Tue 14 Wed 15 Thu 16 Fri 17 Sat 18 Sun 19 Mon 20 Tue 21 We…" at bounding box center [251, 154] width 502 height 203
drag, startPoint x: 347, startPoint y: 130, endPoint x: 186, endPoint y: 120, distance: 161.3
click at [155, 125] on app-calendar-viewport "Mon 13 Tue 14 Wed 15 Thu 16 Fri 17 Sat 18 Sun 19 Mon 20 Tue 21 Wed 22 Thu 23 Fr…" at bounding box center [251, 154] width 502 height 203
click at [360, 99] on app-date-cell at bounding box center [363, 161] width 71 height 189
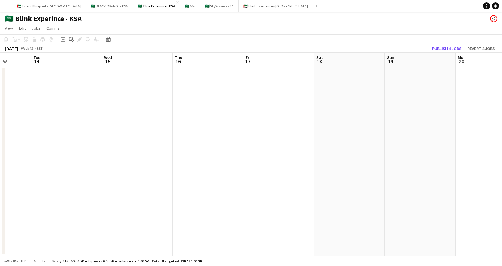
drag, startPoint x: 277, startPoint y: 102, endPoint x: 472, endPoint y: 133, distance: 197.3
click at [476, 133] on app-calendar-viewport "Sat 11 Sun 12 Mon 13 Tue 14 Wed 15 Thu 16 Fri 17 Sat 18 Sun 19 Mon 20 Tue 21 We…" at bounding box center [251, 154] width 502 height 203
drag, startPoint x: 168, startPoint y: 128, endPoint x: 356, endPoint y: 132, distance: 188.6
click at [370, 133] on app-calendar-viewport "Fri 10 Sat 11 Sun 12 Mon 13 Tue 14 Wed 15 Thu 16 Fri 17 Sat 18 Sun 19 Mon 20 Tu…" at bounding box center [251, 154] width 502 height 203
drag, startPoint x: 90, startPoint y: 108, endPoint x: 282, endPoint y: 113, distance: 192.1
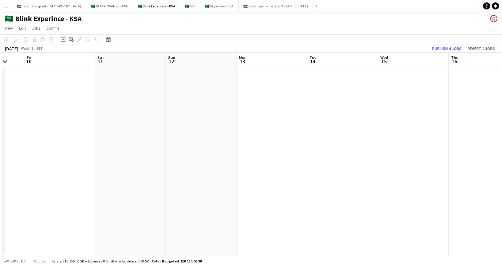
click at [282, 113] on app-calendar-viewport "Wed 8 Thu 9 Fri 10 Sat 11 Sun 12 Mon 13 Tue 14 Wed 15 Thu 16 Fri 17 Sat 18 Sun …" at bounding box center [251, 154] width 502 height 203
drag, startPoint x: 86, startPoint y: 100, endPoint x: 301, endPoint y: 116, distance: 215.8
click at [301, 116] on app-calendar-viewport "Thu 2 Fri 3 Sat 4 Sun 5 Mon 6 Tue 7 Wed 8 Thu 9 Fri 10 Sat 11 Sun 12 Mon 13 Tue…" at bounding box center [251, 154] width 502 height 203
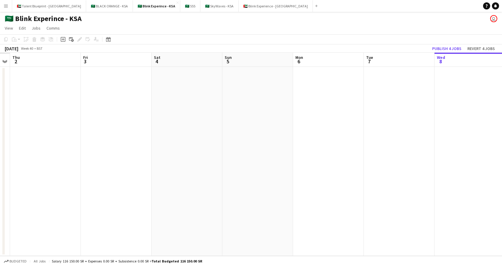
drag, startPoint x: 94, startPoint y: 113, endPoint x: 271, endPoint y: 111, distance: 177.0
click at [289, 115] on app-calendar-viewport "Tue 30 Wed 1 Thu 2 Fri 3 Sat 4 Sun 5 Mon 6 Tue 7 Wed 8 Thu 9 Fri 10 Sat 11 Sun …" at bounding box center [251, 154] width 502 height 203
drag, startPoint x: 125, startPoint y: 104, endPoint x: 254, endPoint y: 100, distance: 128.2
click at [273, 98] on app-calendar-viewport "Mon 29 Tue 30 Wed 1 Thu 2 Fri 3 Sat 4 Sun 5 Mon 6 Tue 7 Wed 8 Thu 9 Fri 10 Sat …" at bounding box center [251, 154] width 502 height 203
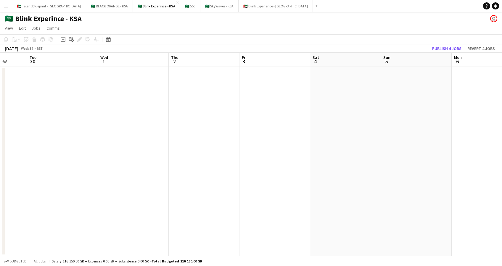
drag, startPoint x: 127, startPoint y: 102, endPoint x: 314, endPoint y: 101, distance: 187.6
click at [314, 101] on app-calendar-viewport "Sat 27 Sun 28 Mon 29 Tue 30 Wed 1 Thu 2 Fri 3 Sat 4 Sun 5 Mon 6 Tue 7 Wed 8 Thu…" at bounding box center [251, 154] width 502 height 203
drag, startPoint x: 118, startPoint y: 102, endPoint x: 253, endPoint y: 102, distance: 134.4
click at [256, 101] on app-calendar-viewport "Mon 22 Tue 23 Wed 24 Thu 25 Fri 26 Sat 27 Sun 28 Mon 29 Tue 30 Wed 1 Thu 2 Fri …" at bounding box center [251, 154] width 502 height 203
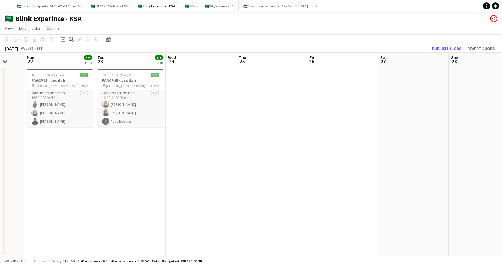
scroll to position [0, 190]
drag, startPoint x: 203, startPoint y: 98, endPoint x: 315, endPoint y: 98, distance: 111.9
click at [315, 98] on app-calendar-viewport "Fri 19 Sat 20 Sun 21 Mon 22 3/3 1 Job Tue 23 3/3 1 Job Wed 24 Thu 25 Fri 26 Sat…" at bounding box center [251, 154] width 502 height 203
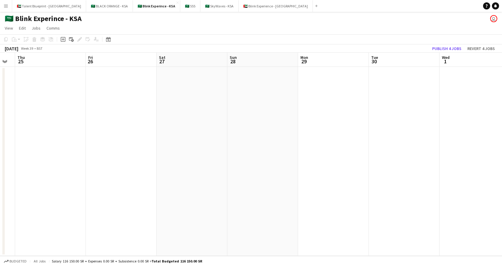
drag, startPoint x: 300, startPoint y: 125, endPoint x: 149, endPoint y: 113, distance: 152.0
click at [149, 113] on app-calendar-viewport "Sun 21 Mon 22 3/3 1 Job Tue 23 3/3 1 Job Wed 24 Thu 25 Fri 26 Sat 27 Sun 28 Mon…" at bounding box center [251, 154] width 502 height 203
drag, startPoint x: 414, startPoint y: 115, endPoint x: 465, endPoint y: 105, distance: 52.6
click at [501, 106] on app-calendar-viewport "Tue 23 3/3 1 Job Wed 24 Thu 25 Fri 26 Sat 27 Sun 28 Mon 29 Tue 30 Wed 1 Thu 2 F…" at bounding box center [251, 154] width 502 height 203
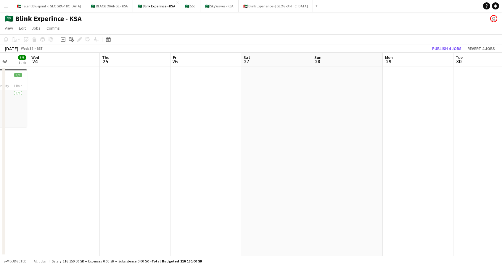
scroll to position [0, 176]
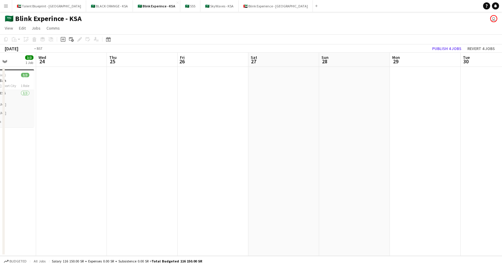
drag, startPoint x: 199, startPoint y: 75, endPoint x: 327, endPoint y: 77, distance: 128.5
click at [327, 77] on app-calendar-viewport "Sun 21 Mon 22 3/3 1 Job Tue 23 3/3 1 Job Wed 24 Thu 25 Fri 26 Sat 27 Sun 28 Mon…" at bounding box center [251, 154] width 502 height 203
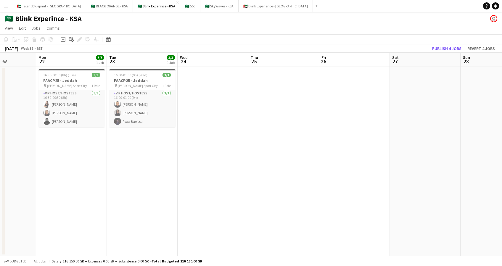
click at [8, 1] on button "Menu" at bounding box center [6, 6] width 12 height 12
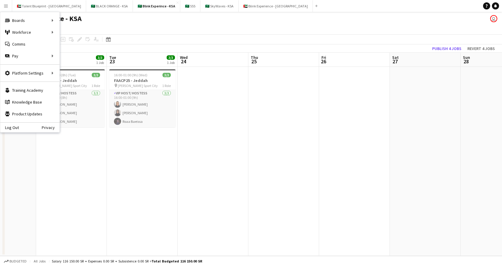
click at [334, 117] on app-date-cell at bounding box center [354, 161] width 71 height 189
